Goal: Transaction & Acquisition: Register for event/course

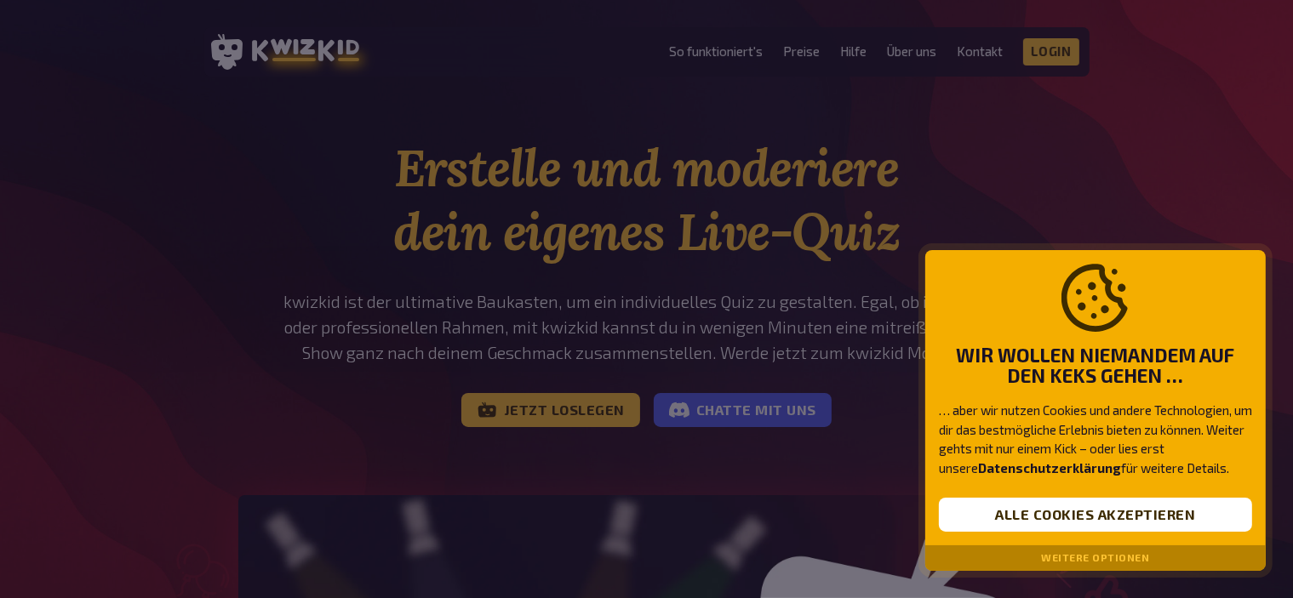
click at [571, 409] on div at bounding box center [646, 299] width 1293 height 598
click at [562, 415] on div at bounding box center [646, 299] width 1293 height 598
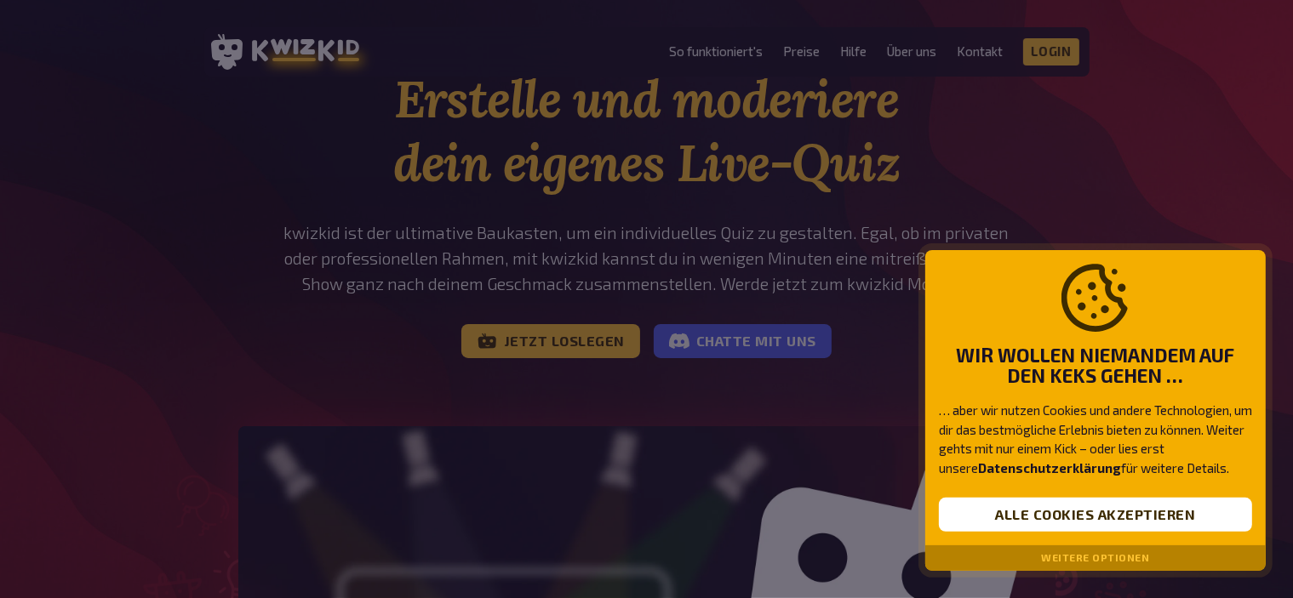
scroll to position [70, 0]
click at [577, 344] on div at bounding box center [646, 299] width 1293 height 598
drag, startPoint x: 577, startPoint y: 344, endPoint x: 581, endPoint y: 334, distance: 10.8
click at [581, 334] on div at bounding box center [646, 299] width 1293 height 598
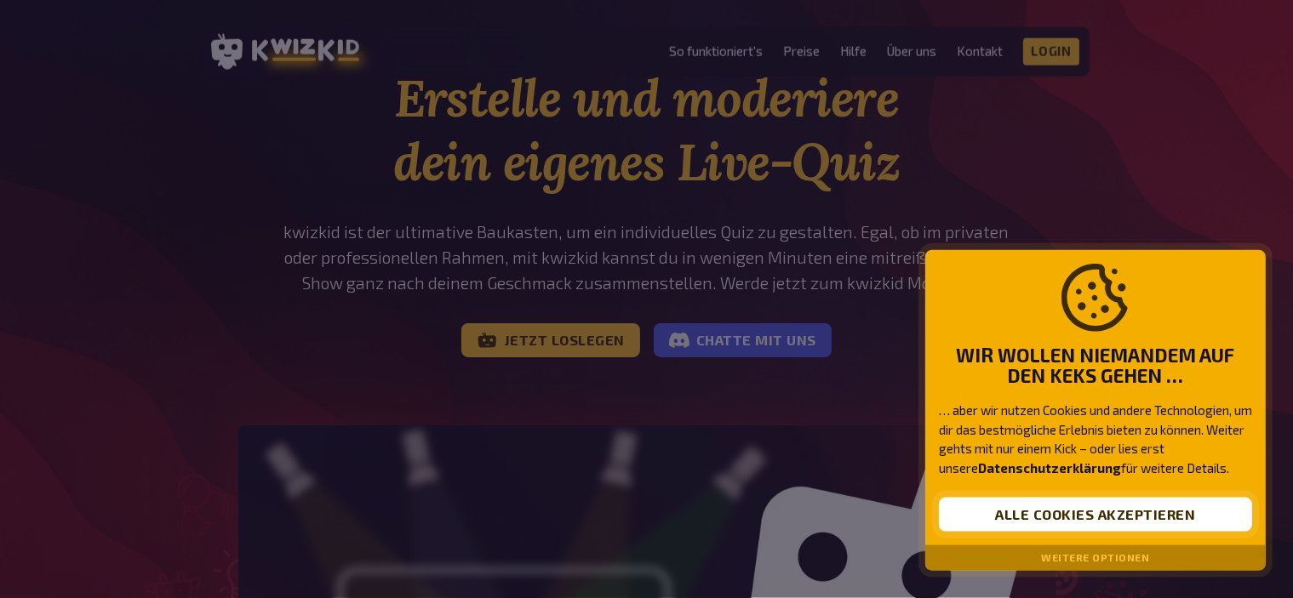
click at [1085, 507] on button "Alle Cookies akzeptieren" at bounding box center [1095, 515] width 313 height 34
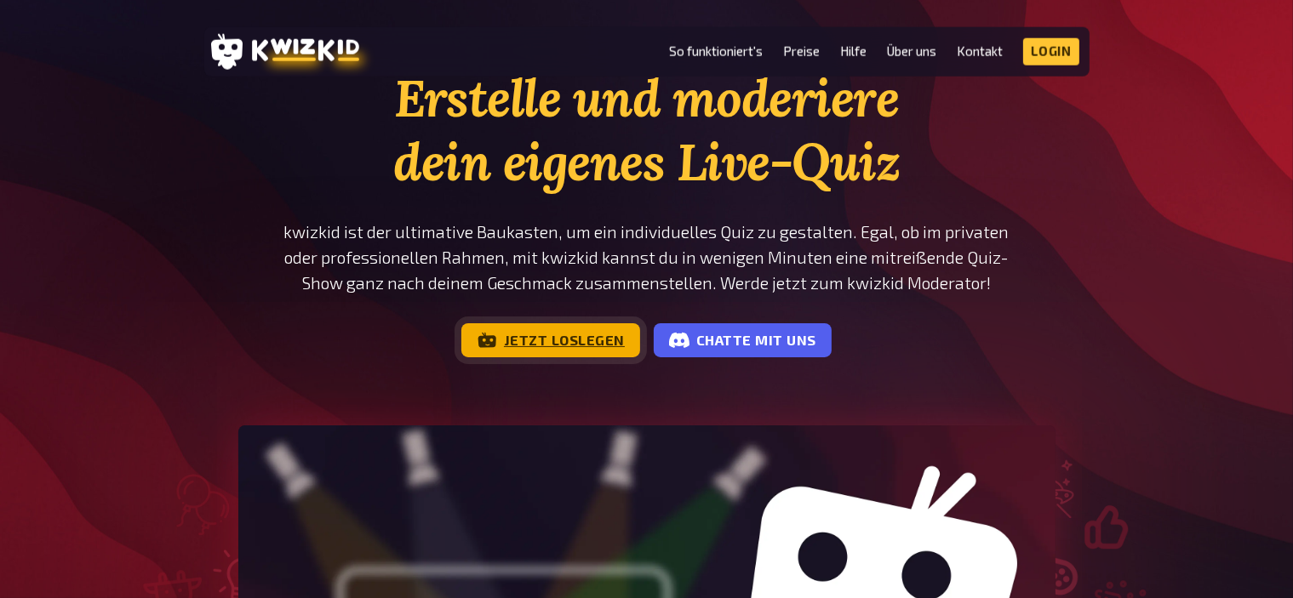
click at [577, 340] on link "Jetzt loslegen" at bounding box center [550, 340] width 179 height 34
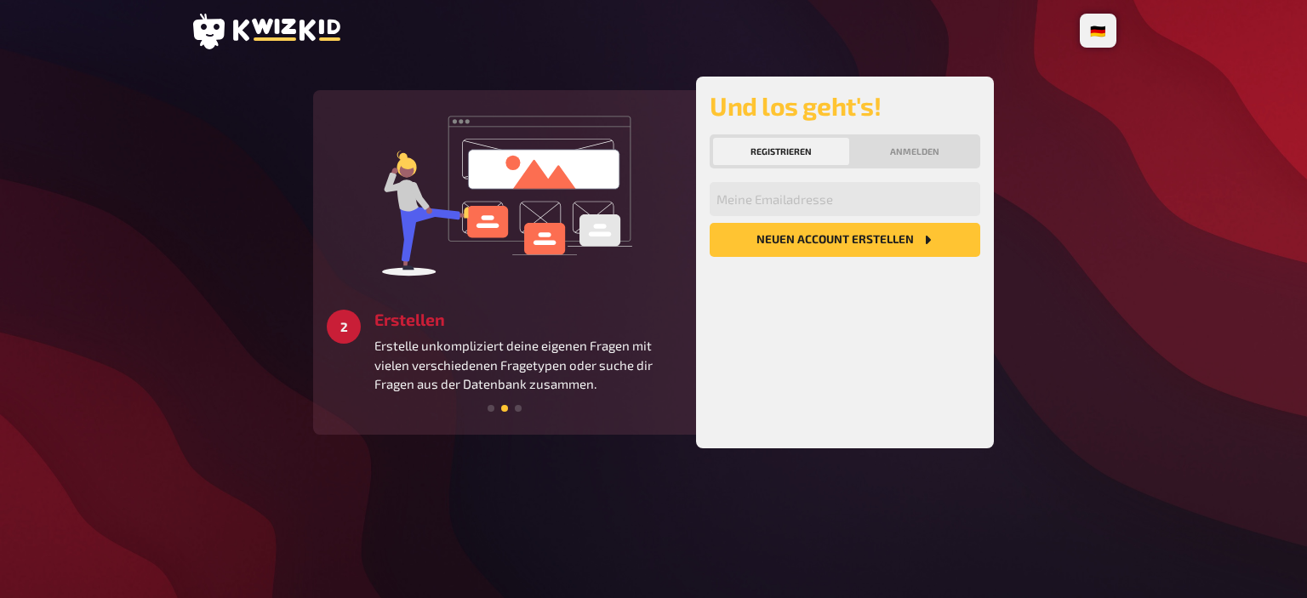
click at [738, 152] on button "Registrieren" at bounding box center [781, 151] width 136 height 27
click at [746, 146] on button "Registrieren" at bounding box center [781, 151] width 136 height 27
click at [795, 245] on button "Neuen Account Erstellen" at bounding box center [845, 240] width 271 height 34
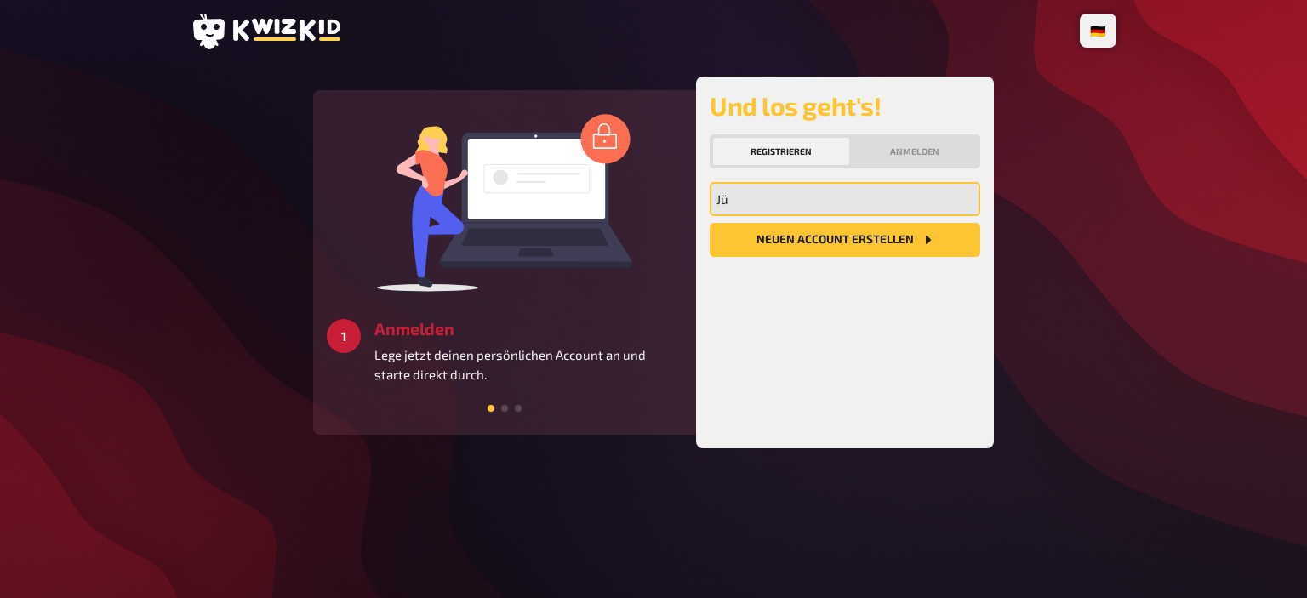
type input "J"
type input "[EMAIL_ADDRESS][DOMAIN_NAME]"
click at [710, 223] on button "Neuen Account Erstellen" at bounding box center [845, 240] width 271 height 34
